Goal: Transaction & Acquisition: Purchase product/service

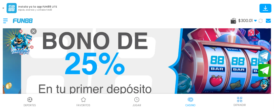
scroll to position [182, 0]
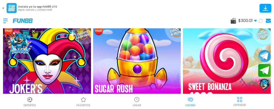
click at [135, 55] on img at bounding box center [137, 67] width 97 height 97
click at [140, 56] on img at bounding box center [137, 67] width 97 height 97
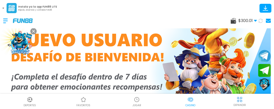
click at [264, 86] on button "Contact customer service" at bounding box center [264, 85] width 13 height 14
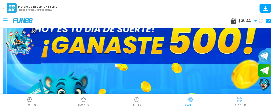
click at [264, 86] on button "Contact customer service" at bounding box center [264, 85] width 13 height 14
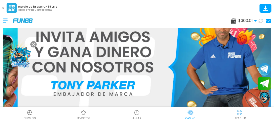
click at [262, 20] on use at bounding box center [260, 20] width 4 height 4
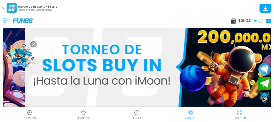
click at [270, 20] on use at bounding box center [268, 21] width 5 height 4
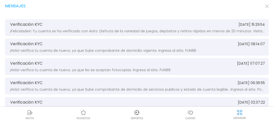
click at [238, 31] on span "¡Felicidades! Tu cuenta se ha verificado con éxito. Disfruta de la variedad de …" at bounding box center [137, 31] width 255 height 4
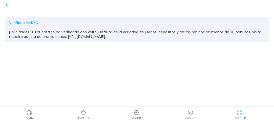
click at [87, 37] on div "¡Felicidades! Tu cuenta se ha verificado con éxito. Disfruta de la variedad de …" at bounding box center [137, 34] width 256 height 9
drag, startPoint x: 134, startPoint y: 36, endPoint x: 68, endPoint y: 36, distance: 65.2
click at [68, 36] on div "¡Felicidades! Tu cuenta se ha verificado con éxito. Disfruta de la variedad de …" at bounding box center [137, 34] width 256 height 9
copy div "https://www.fun88mx.mx/promotions"
click at [7, 5] on icon at bounding box center [7, 5] width 4 height 4
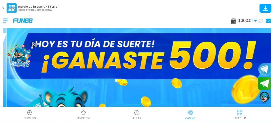
click at [3, 8] on icon at bounding box center [4, 8] width 2 height 2
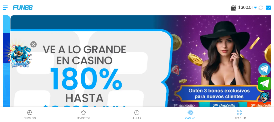
click at [6, 8] on div at bounding box center [8, 7] width 10 height 15
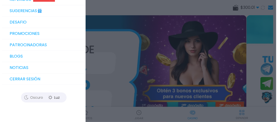
scroll to position [121, 0]
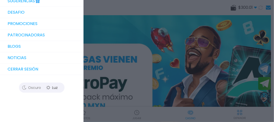
click at [32, 75] on button "Cerrar sesión" at bounding box center [41, 69] width 83 height 11
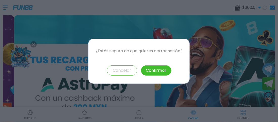
click at [149, 69] on button "Confirmar" at bounding box center [156, 70] width 30 height 10
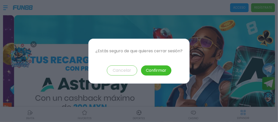
scroll to position [109, 0]
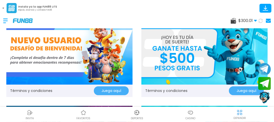
click at [4, 8] on use at bounding box center [4, 8] width 2 height 2
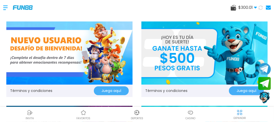
click at [3, 7] on div at bounding box center [8, 7] width 10 height 15
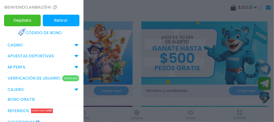
click at [54, 8] on icon at bounding box center [55, 7] width 6 height 6
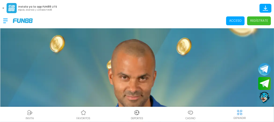
click at [4, 8] on icon at bounding box center [4, 8] width 2 height 2
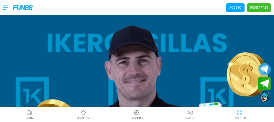
click at [230, 9] on span "Acceso" at bounding box center [235, 7] width 18 height 9
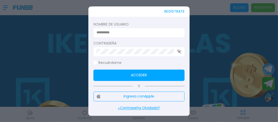
click at [138, 33] on input at bounding box center [137, 32] width 82 height 5
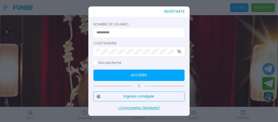
paste input "**********"
type input "**********"
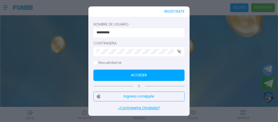
click at [105, 76] on button "Acceder" at bounding box center [138, 75] width 91 height 11
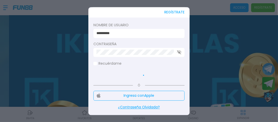
click at [104, 63] on label "Recuérdame" at bounding box center [107, 63] width 28 height 5
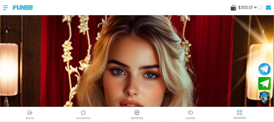
click at [265, 97] on button "Contact customer service" at bounding box center [264, 98] width 13 height 14
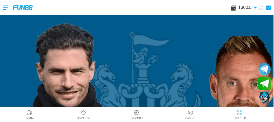
click at [265, 97] on button "Contact customer service" at bounding box center [264, 98] width 13 height 14
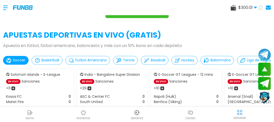
scroll to position [391, 0]
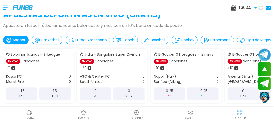
click at [265, 70] on button "scroll up" at bounding box center [264, 69] width 13 height 14
click at [266, 99] on button "Contact customer service" at bounding box center [264, 98] width 13 height 14
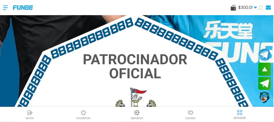
scroll to position [30, 0]
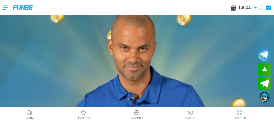
click at [255, 6] on icon at bounding box center [255, 7] width 3 height 3
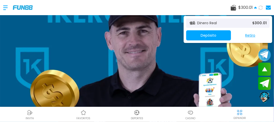
click at [251, 35] on button "Retiro" at bounding box center [250, 35] width 39 height 10
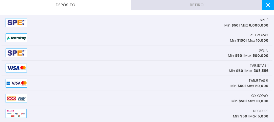
click at [231, 24] on span "$ 50" at bounding box center [234, 25] width 7 height 5
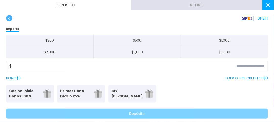
click at [43, 40] on button "$ 300" at bounding box center [49, 41] width 87 height 12
type input "***"
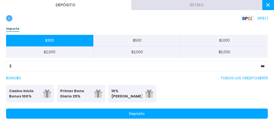
scroll to position [380, 0]
click at [214, 3] on button "Retiro" at bounding box center [196, 5] width 131 height 10
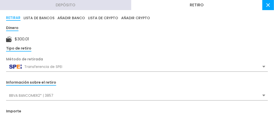
click at [268, 5] on use at bounding box center [268, 5] width 4 height 4
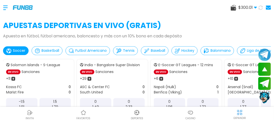
click at [256, 7] on use at bounding box center [255, 8] width 3 height 2
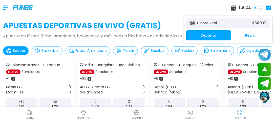
click at [252, 36] on button "Retiro" at bounding box center [250, 35] width 39 height 10
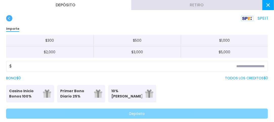
click at [60, 40] on button "$ 300" at bounding box center [49, 41] width 87 height 12
type input "***"
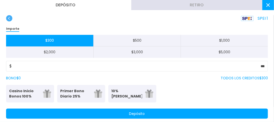
scroll to position [1513, 0]
click at [225, 7] on button "Retiro" at bounding box center [196, 5] width 131 height 10
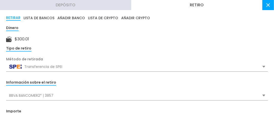
click at [225, 7] on button "Retiro" at bounding box center [196, 5] width 131 height 10
click at [7, 39] on use at bounding box center [9, 39] width 6 height 6
click at [16, 70] on div "Transferencia de SPEI" at bounding box center [137, 67] width 262 height 10
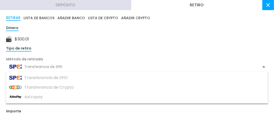
click at [21, 68] on img at bounding box center [15, 67] width 13 height 4
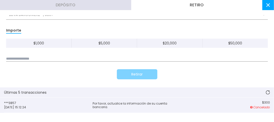
scroll to position [91, 0]
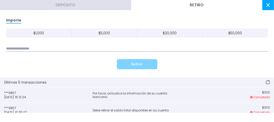
click at [17, 46] on input at bounding box center [137, 49] width 262 height 6
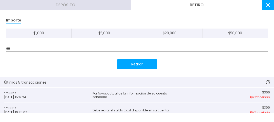
type input "***"
click at [141, 64] on button "Retirar" at bounding box center [137, 64] width 40 height 10
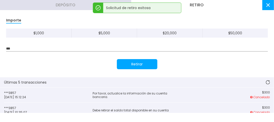
click at [266, 81] on icon at bounding box center [268, 82] width 4 height 4
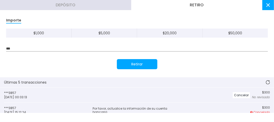
click at [240, 94] on button "Cancelar" at bounding box center [241, 95] width 17 height 6
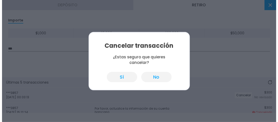
scroll to position [1520, 0]
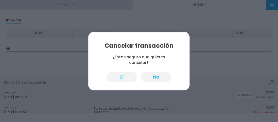
click at [122, 77] on button "Sí" at bounding box center [121, 77] width 30 height 10
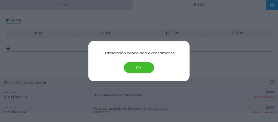
click at [131, 74] on div "Transacción cancelada exitosamente Ok" at bounding box center [138, 61] width 101 height 40
click at [132, 68] on button "Ok" at bounding box center [139, 67] width 30 height 11
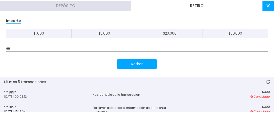
scroll to position [1513, 0]
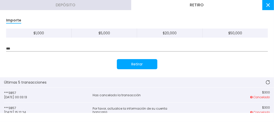
click at [267, 10] on div "Depósito Retiro RETIRAR LISTA DE BANCOS AÑADIR BANCO LISTA DE CRYPTO AÑADIR CRY…" at bounding box center [137, 61] width 274 height 122
click at [267, 5] on icon at bounding box center [268, 5] width 4 height 4
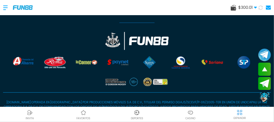
click at [5, 6] on div at bounding box center [8, 7] width 10 height 15
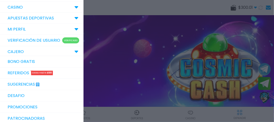
scroll to position [24, 0]
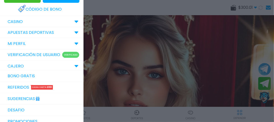
click at [24, 55] on link "Verificación de Usuario Verificado" at bounding box center [41, 54] width 83 height 11
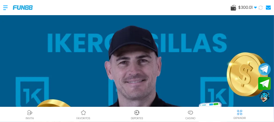
click at [5, 7] on div at bounding box center [8, 7] width 10 height 15
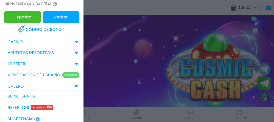
scroll to position [0, 0]
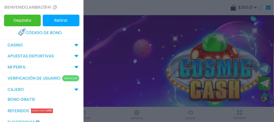
click at [34, 4] on div "Bienvenido , anibal1314!" at bounding box center [31, 7] width 54 height 6
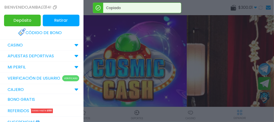
click at [35, 7] on div "Bienvenido , anibal1314!" at bounding box center [31, 7] width 54 height 6
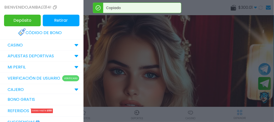
click at [73, 64] on div "MI PERFIL" at bounding box center [41, 67] width 83 height 11
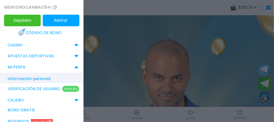
click at [49, 79] on p "Información personal" at bounding box center [44, 78] width 73 height 9
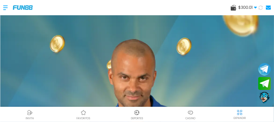
click at [2, 8] on div "$ 300.01 Dinero Real $ 300.01 Depósito Retiro" at bounding box center [137, 7] width 274 height 15
click at [6, 8] on div at bounding box center [8, 7] width 10 height 15
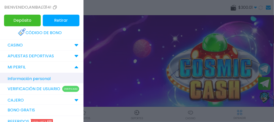
click at [19, 92] on link "Verificación de Usuario Verificado" at bounding box center [41, 88] width 83 height 11
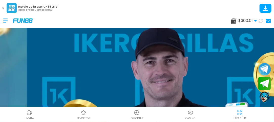
click at [264, 8] on icon at bounding box center [265, 8] width 3 height 4
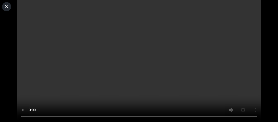
click at [5, 6] on icon at bounding box center [6, 6] width 3 height 3
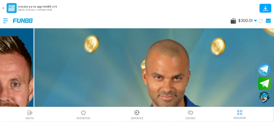
click at [263, 19] on button at bounding box center [260, 20] width 7 height 7
